Goal: Task Accomplishment & Management: Complete application form

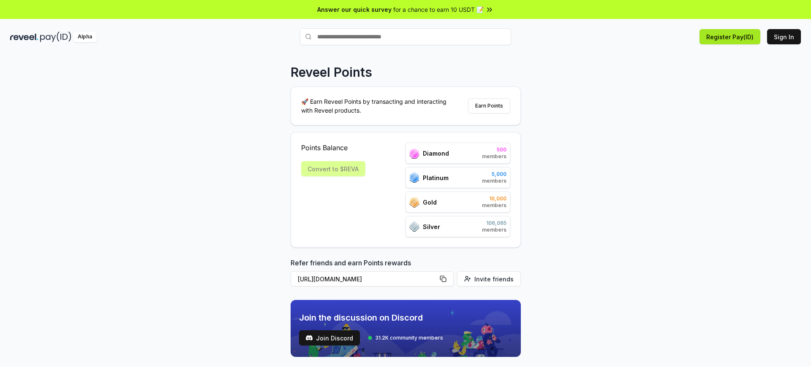
click at [736, 37] on button "Register Pay(ID)" at bounding box center [729, 36] width 61 height 15
click at [785, 37] on button "Sign In" at bounding box center [784, 36] width 34 height 15
click at [736, 37] on button "Register Pay(ID)" at bounding box center [729, 36] width 61 height 15
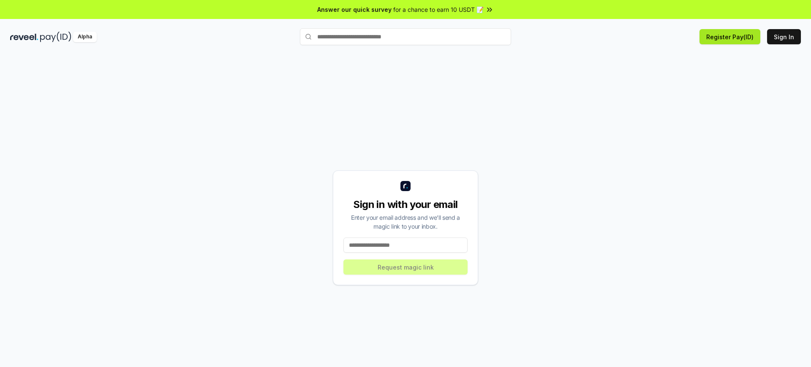
click at [736, 37] on button "Register Pay(ID)" at bounding box center [729, 36] width 61 height 15
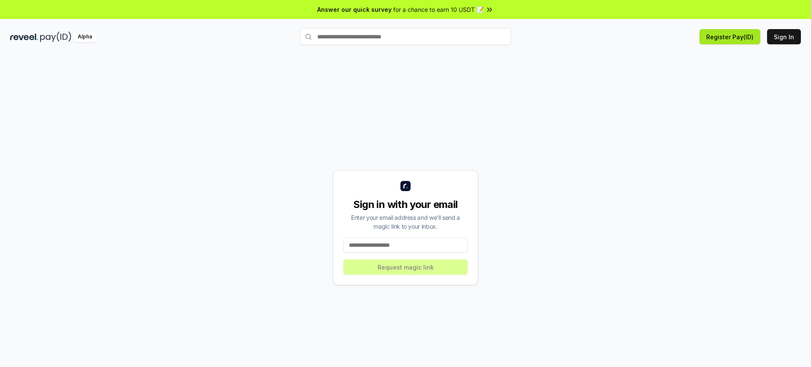
click at [736, 37] on button "Register Pay(ID)" at bounding box center [729, 36] width 61 height 15
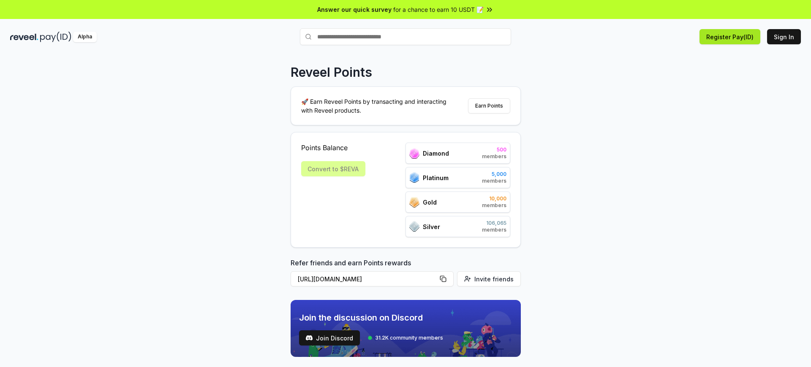
click at [736, 37] on button "Register Pay(ID)" at bounding box center [729, 36] width 61 height 15
click at [785, 37] on button "Sign In" at bounding box center [784, 36] width 34 height 15
click at [736, 37] on button "Register Pay(ID)" at bounding box center [729, 36] width 61 height 15
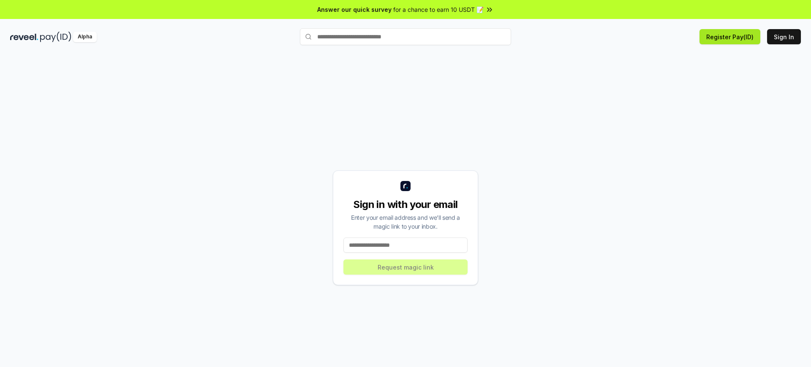
click at [736, 37] on button "Register Pay(ID)" at bounding box center [729, 36] width 61 height 15
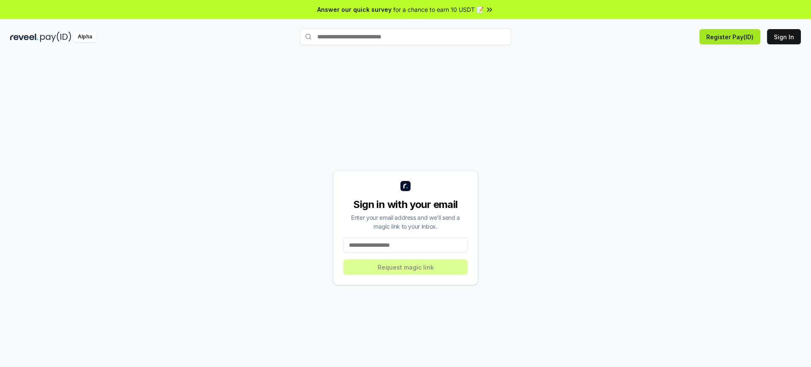
click at [736, 37] on button "Register Pay(ID)" at bounding box center [729, 36] width 61 height 15
click at [785, 37] on button "Sign In" at bounding box center [784, 36] width 34 height 15
